Goal: Task Accomplishment & Management: Manage account settings

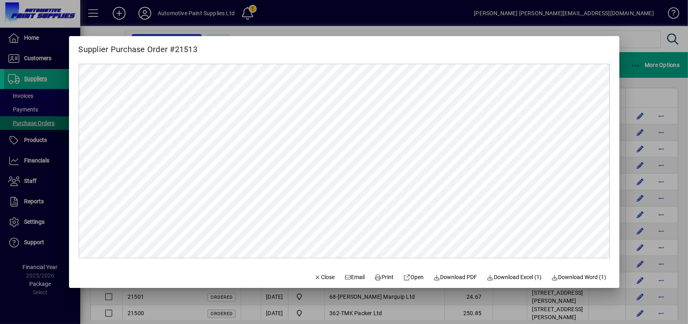
click at [72, 98] on mat-dialog-content at bounding box center [344, 161] width 550 height 211
click at [42, 117] on div at bounding box center [344, 162] width 688 height 324
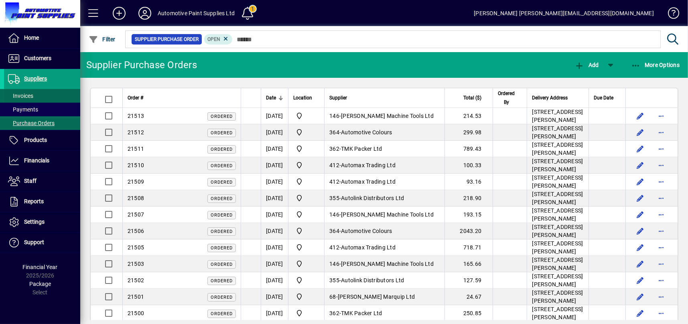
click at [45, 98] on span at bounding box center [42, 95] width 76 height 19
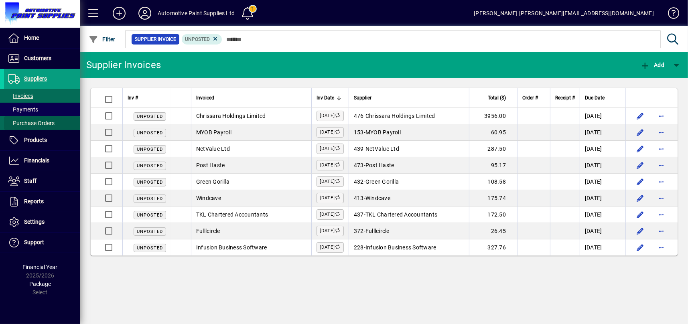
click at [53, 120] on span "Purchase Orders" at bounding box center [31, 123] width 47 height 6
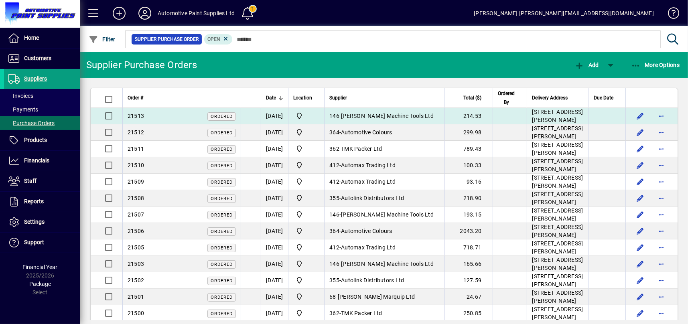
click at [432, 124] on td "146 - [PERSON_NAME] Machine Tools Ltd" at bounding box center [384, 116] width 120 height 16
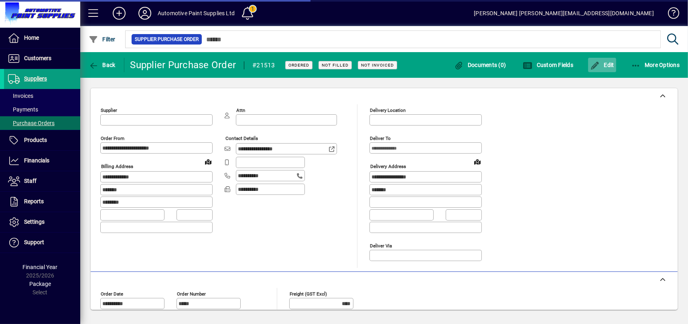
type input "**********"
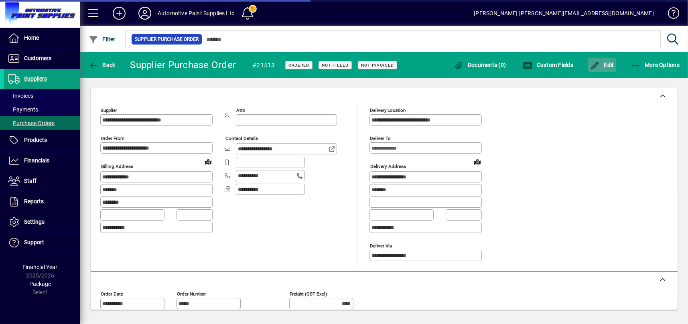
click at [613, 65] on span "Edit" at bounding box center [602, 65] width 24 height 6
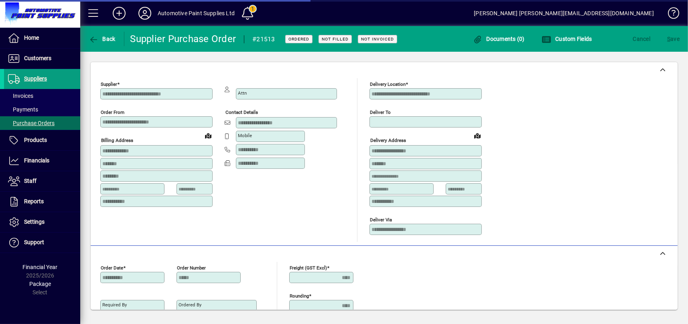
scroll to position [130, 0]
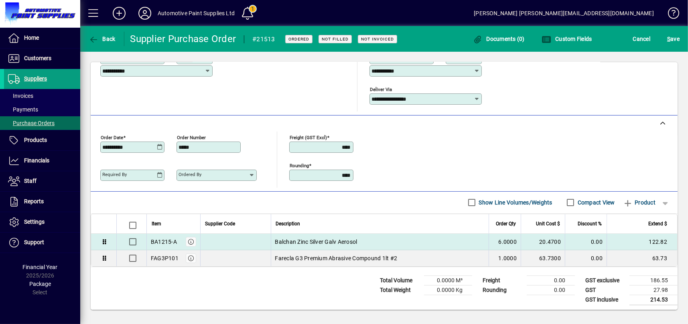
click at [509, 241] on td "6.0000" at bounding box center [505, 242] width 32 height 16
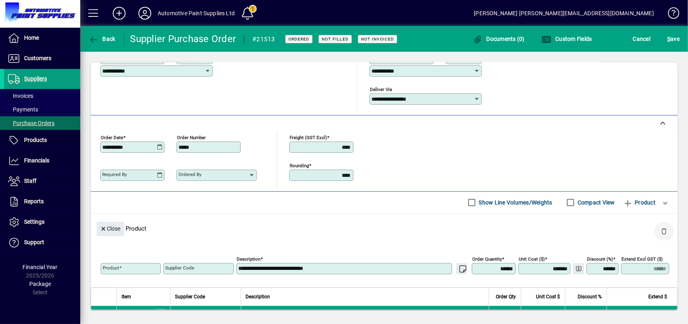
type input "********"
click at [658, 229] on span "button" at bounding box center [663, 231] width 19 height 19
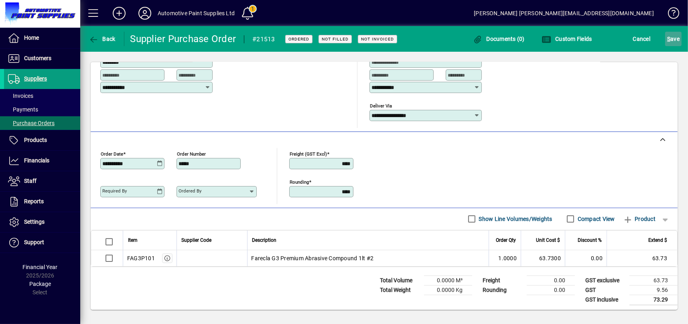
click at [676, 43] on span "S ave" at bounding box center [673, 38] width 12 height 13
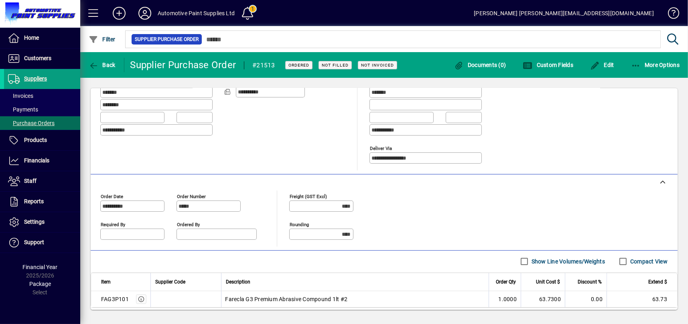
scroll to position [138, 0]
